Goal: Information Seeking & Learning: Learn about a topic

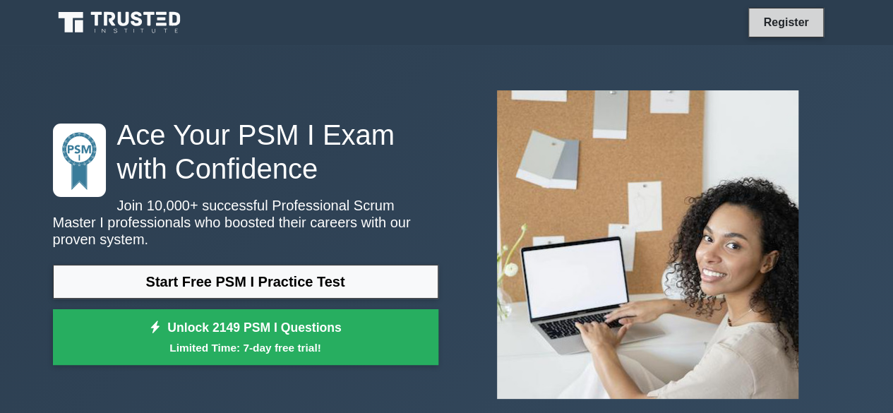
click at [784, 29] on link "Register" at bounding box center [786, 22] width 62 height 18
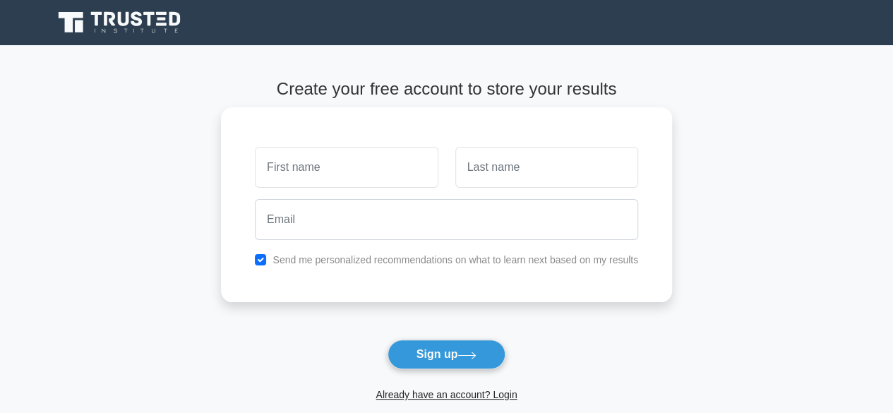
click at [328, 164] on input "text" at bounding box center [346, 167] width 183 height 41
type input "Rishi"
click at [534, 169] on input "text" at bounding box center [546, 167] width 183 height 41
type input "Sinha"
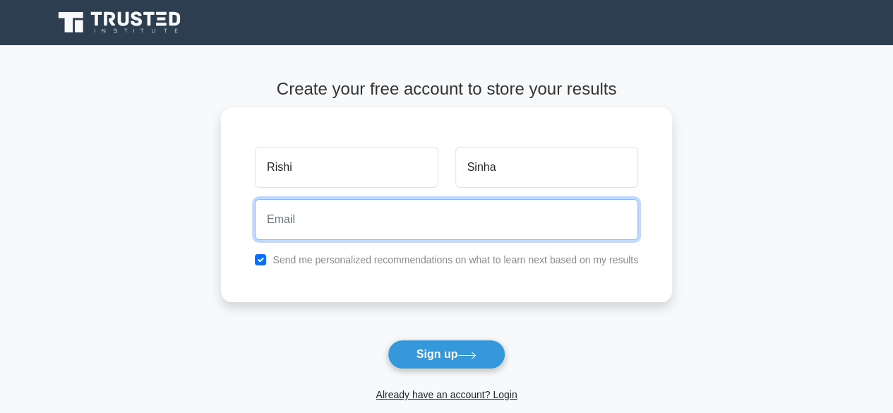
click at [294, 224] on input "email" at bounding box center [446, 219] width 383 height 41
type input "rishraj2009@gmail.com"
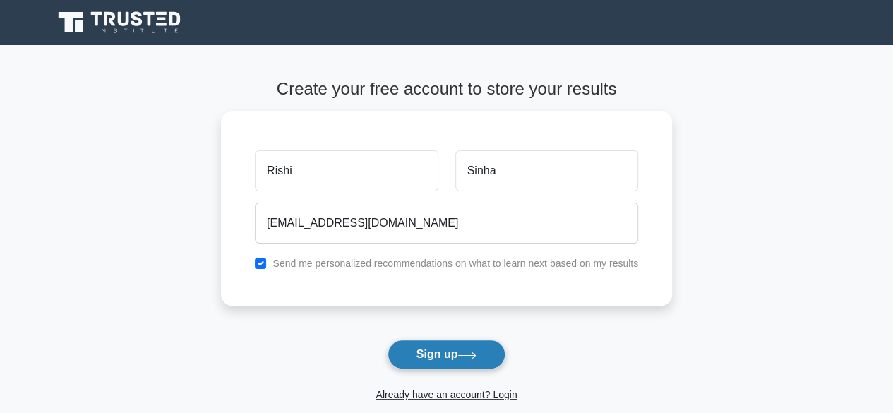
click at [448, 348] on button "Sign up" at bounding box center [447, 355] width 119 height 30
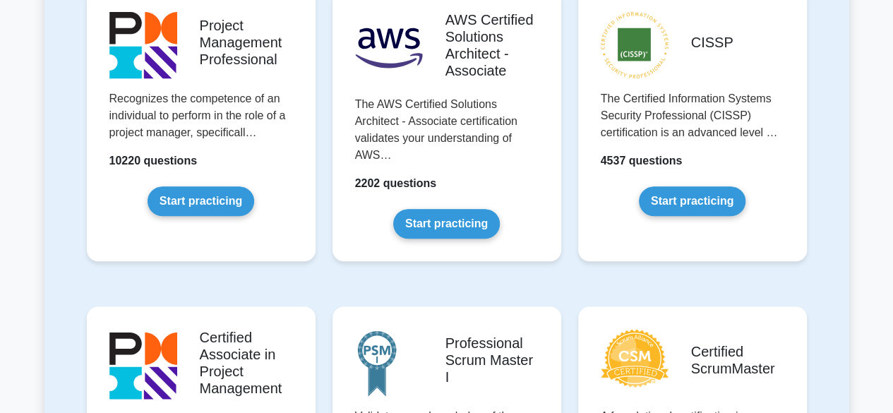
scroll to position [494, 0]
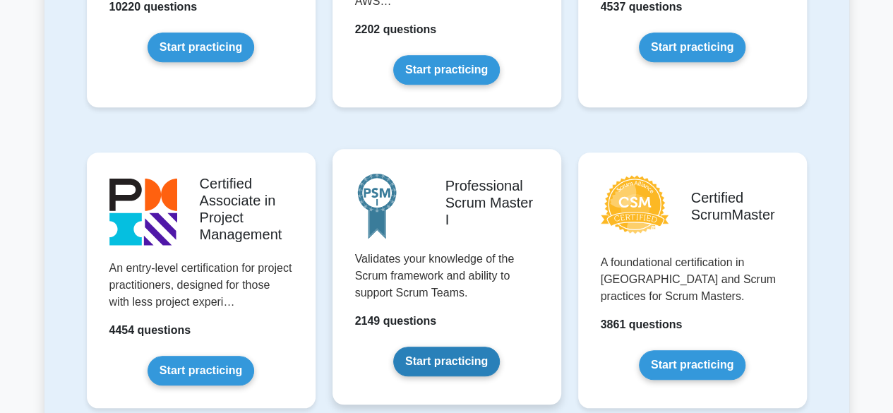
click at [447, 356] on link "Start practicing" at bounding box center [446, 362] width 107 height 30
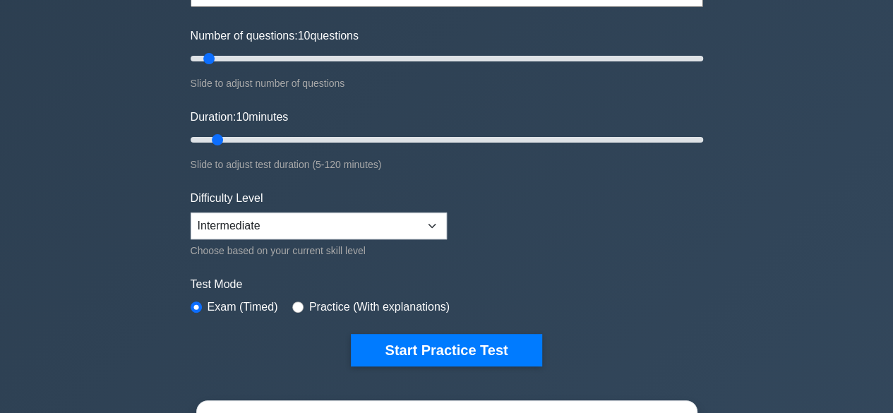
scroll to position [212, 0]
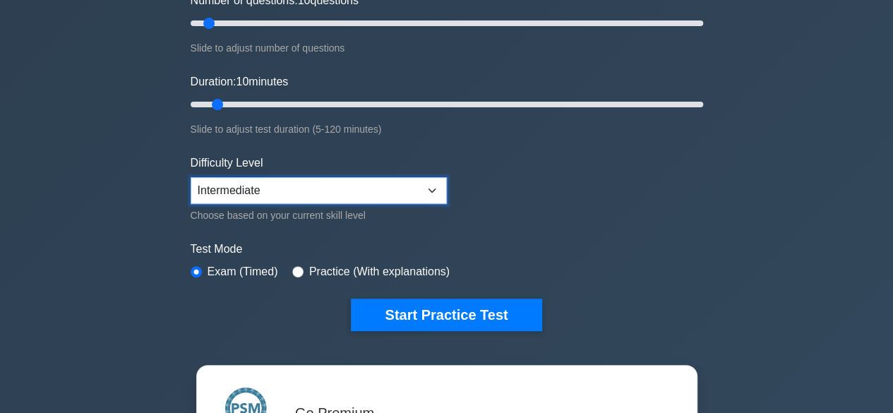
click at [438, 193] on select "Beginner Intermediate Expert" at bounding box center [319, 190] width 256 height 27
click at [563, 186] on form "Topics Scrum Framework Fundamentals Scrum Artifacts Scrum Events Scrum Roles Sc…" at bounding box center [447, 107] width 512 height 446
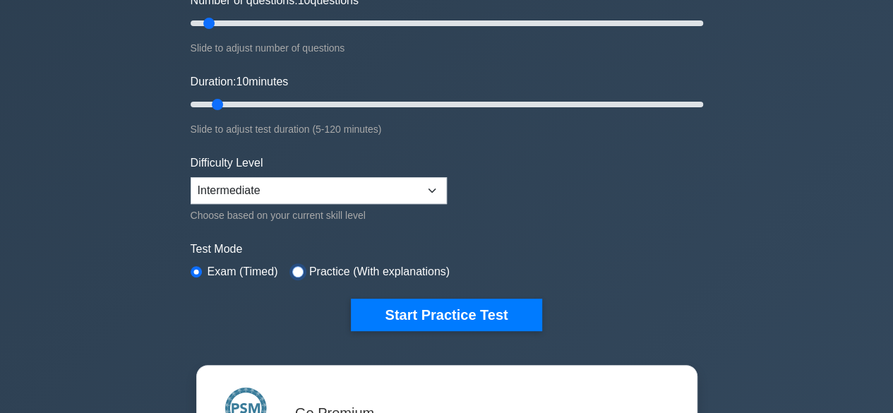
click at [299, 269] on input "radio" at bounding box center [297, 271] width 11 height 11
radio input "true"
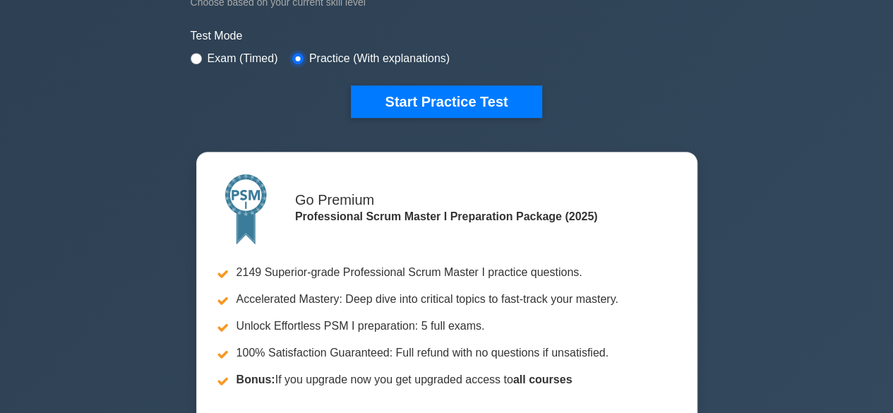
scroll to position [424, 0]
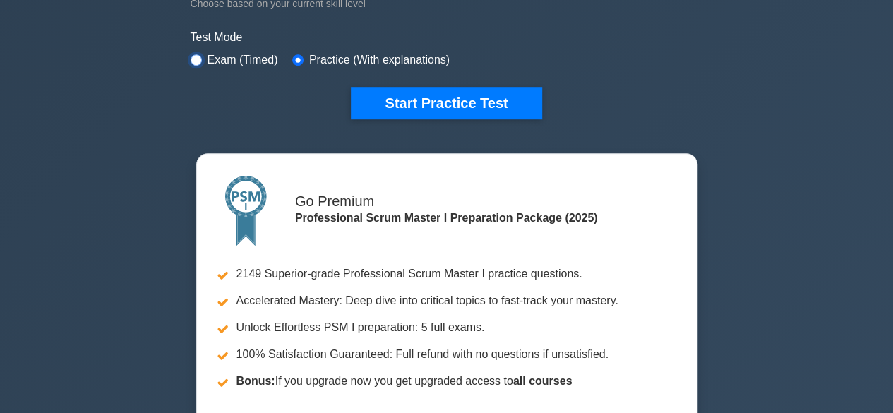
click at [200, 57] on input "radio" at bounding box center [196, 59] width 11 height 11
radio input "true"
click at [299, 56] on div "Practice (With explanations)" at bounding box center [370, 60] width 157 height 17
click at [295, 56] on input "radio" at bounding box center [297, 59] width 11 height 11
radio input "true"
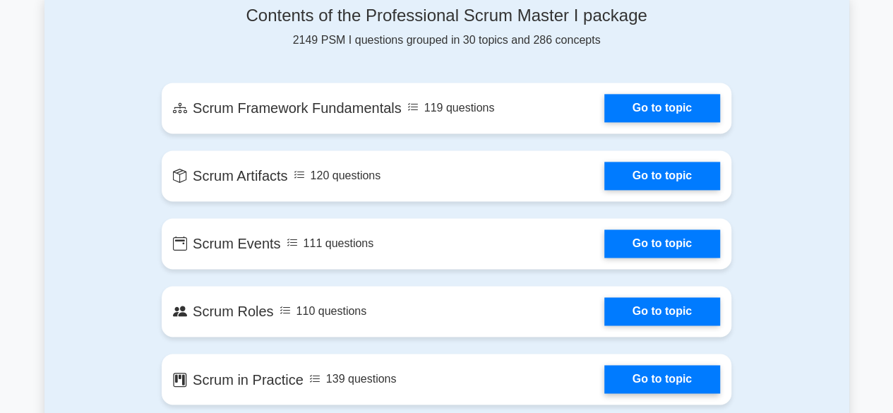
scroll to position [978, 0]
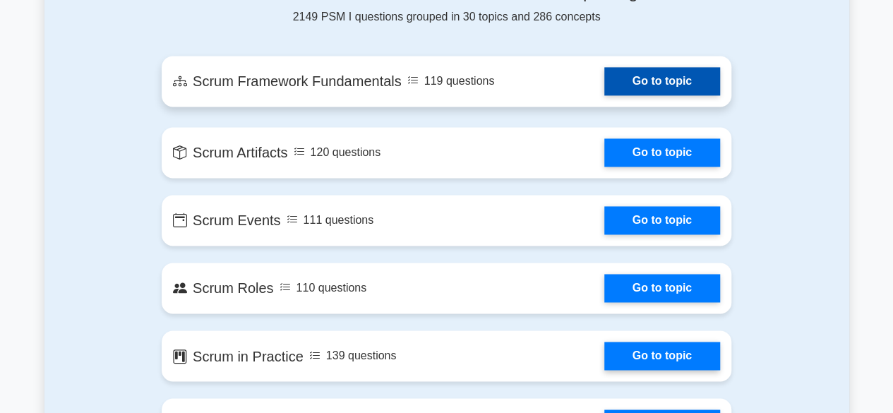
click at [655, 78] on link "Go to topic" at bounding box center [662, 81] width 116 height 28
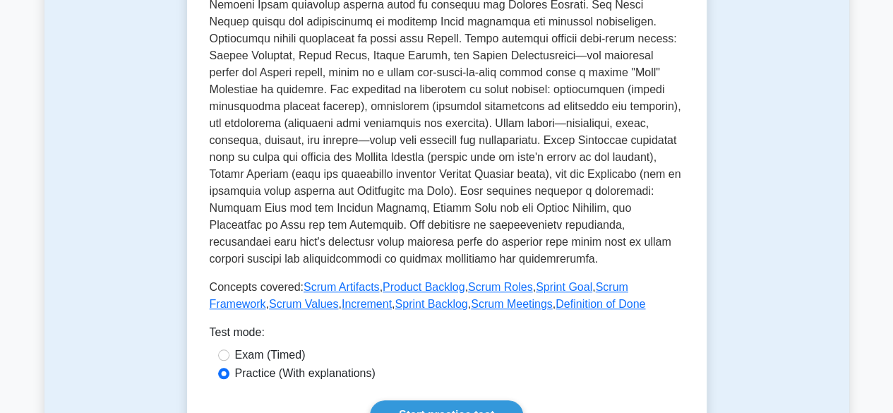
scroll to position [466, 0]
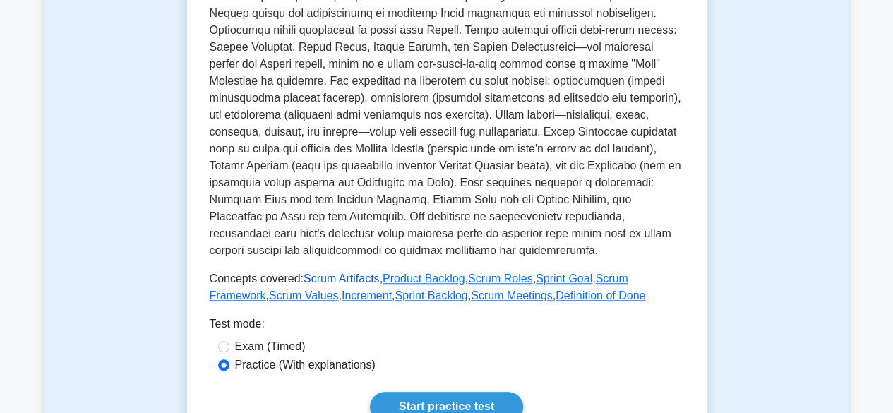
click at [319, 272] on link "Scrum Artifacts" at bounding box center [342, 278] width 76 height 12
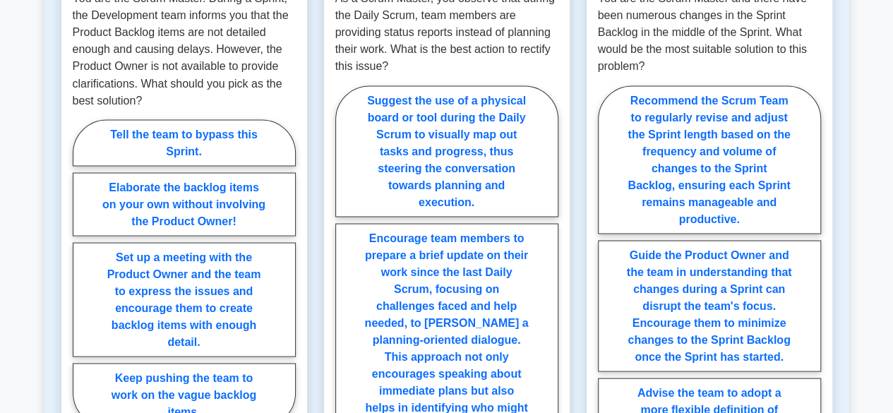
scroll to position [1272, 0]
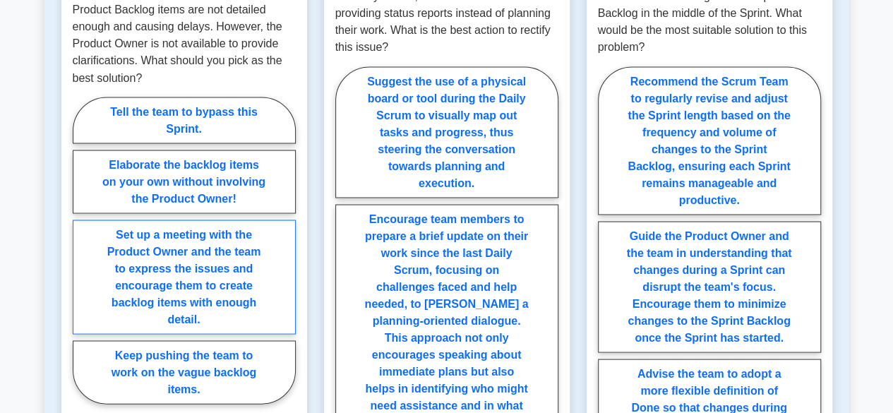
click at [180, 234] on label "Set up a meeting with the Product Owner and the team to express the issues and …" at bounding box center [184, 277] width 223 height 114
click at [82, 250] on input "Set up a meeting with the Product Owner and the team to express the issues and …" at bounding box center [77, 254] width 9 height 9
radio input "true"
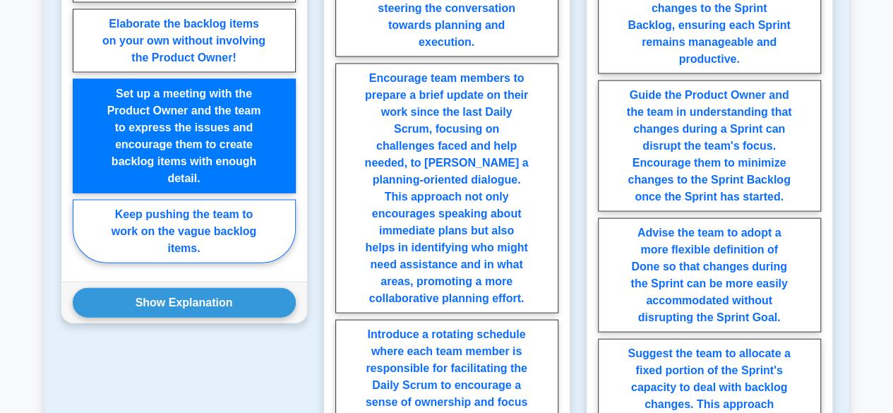
scroll to position [1413, 0]
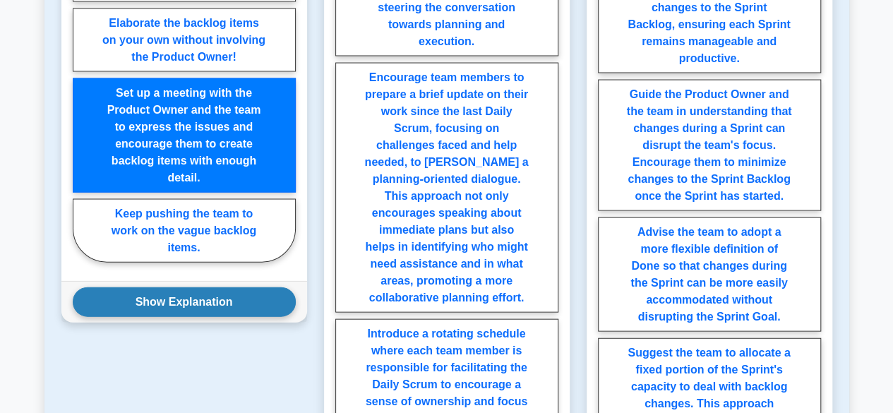
click at [185, 287] on button "Show Explanation" at bounding box center [184, 302] width 223 height 30
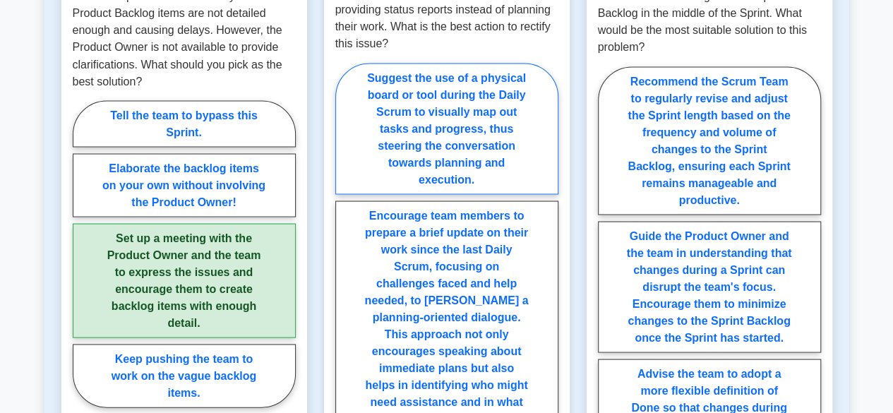
scroll to position [1343, 0]
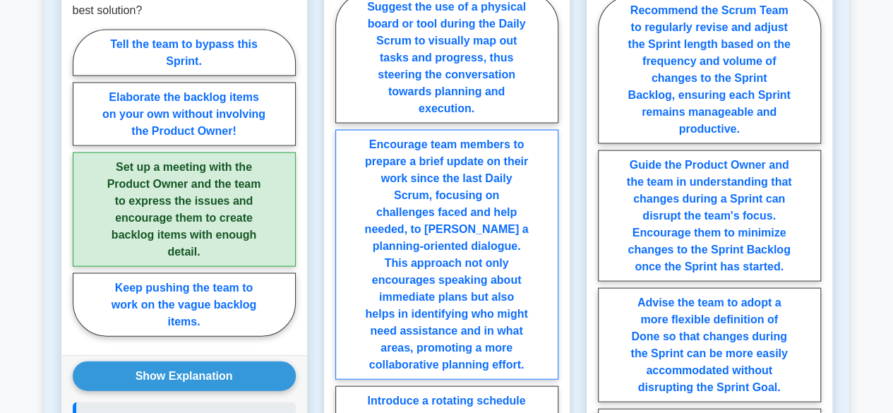
click at [484, 239] on label "Encourage team members to prepare a brief update on their work since the last D…" at bounding box center [446, 255] width 223 height 250
click at [344, 298] on input "Encourage team members to prepare a brief update on their work since the last D…" at bounding box center [339, 302] width 9 height 9
radio input "true"
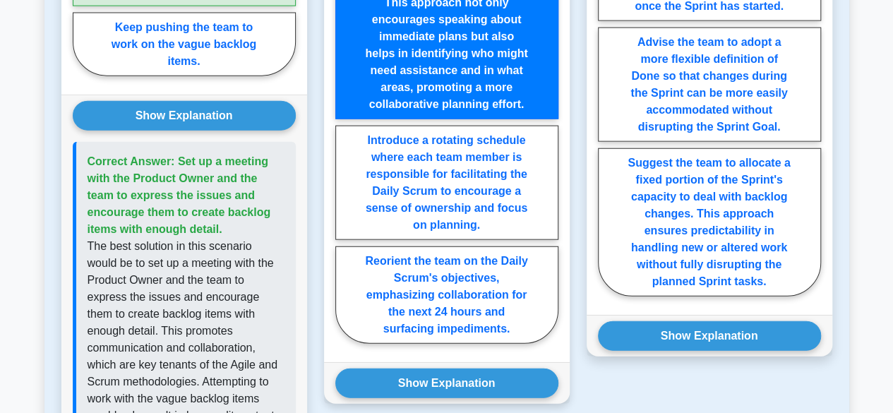
scroll to position [1625, 0]
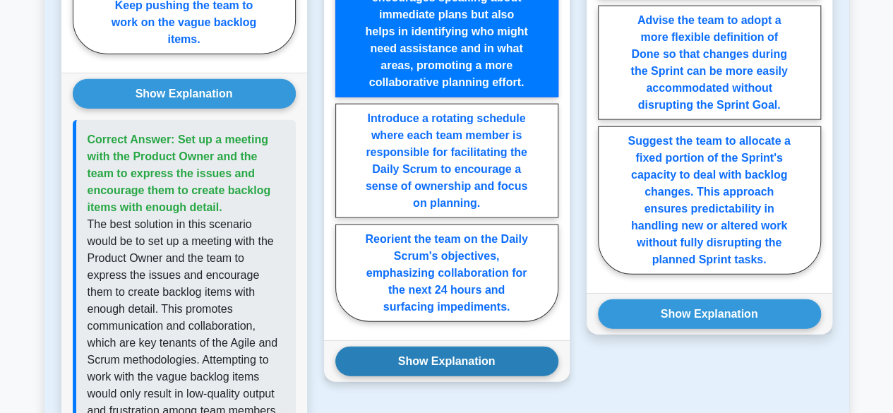
click at [445, 347] on button "Show Explanation" at bounding box center [446, 362] width 223 height 30
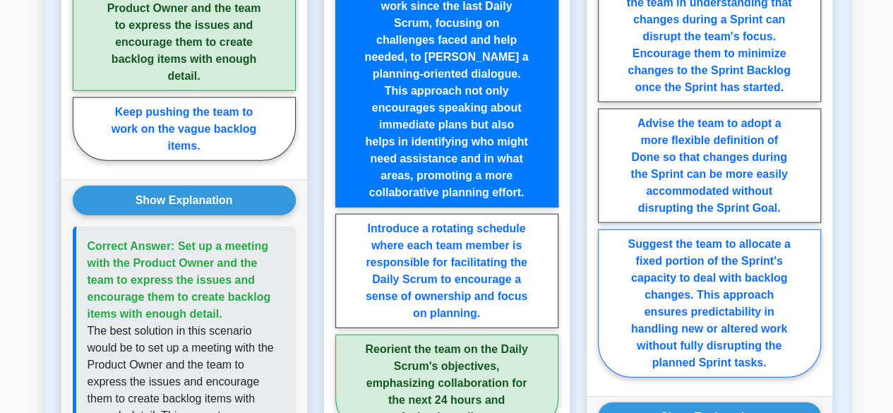
scroll to position [1554, 0]
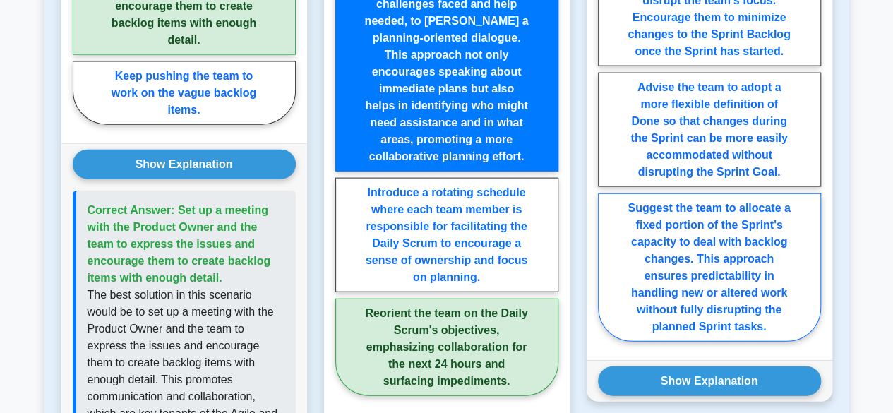
click at [717, 246] on label "Suggest the team to allocate a fixed portion of the Sprint's capacity to deal w…" at bounding box center [709, 267] width 223 height 148
click at [607, 70] on input "Suggest the team to allocate a fixed portion of the Sprint's capacity to deal w…" at bounding box center [602, 65] width 9 height 9
radio input "true"
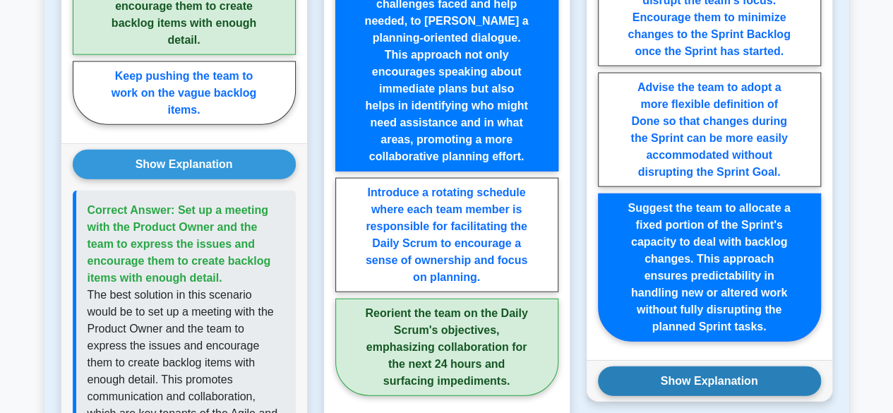
click at [718, 366] on button "Show Explanation" at bounding box center [709, 381] width 223 height 30
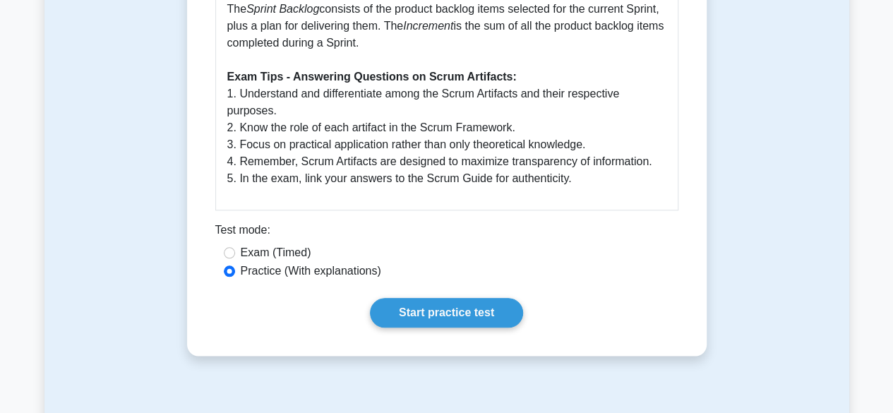
scroll to position [706, 0]
